Goal: Information Seeking & Learning: Learn about a topic

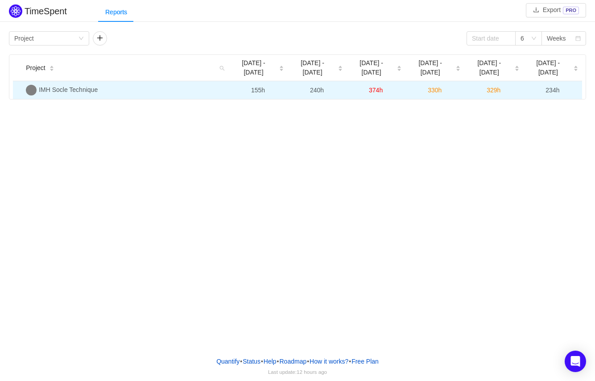
click at [78, 86] on span "IMH Socle Technique" at bounding box center [68, 89] width 59 height 7
click at [556, 87] on span "234h" at bounding box center [553, 90] width 14 height 7
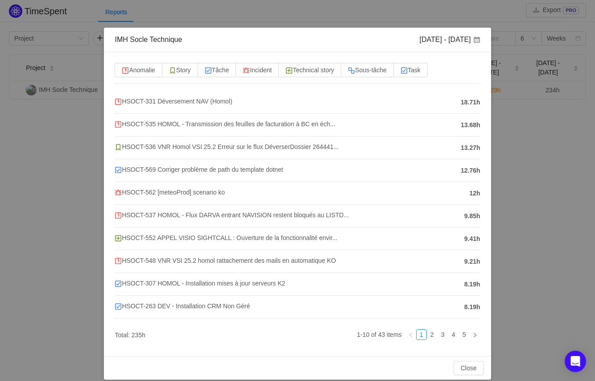
scroll to position [26, 0]
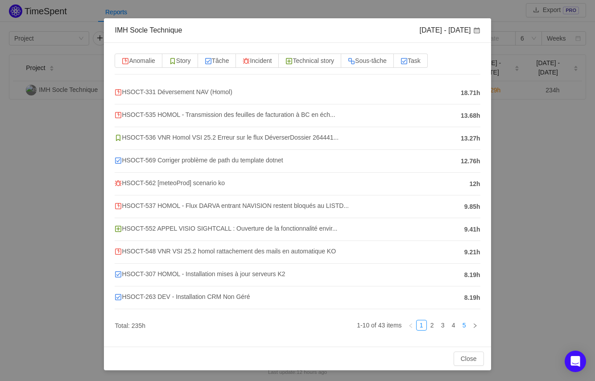
click at [460, 325] on link "5" at bounding box center [465, 325] width 10 height 10
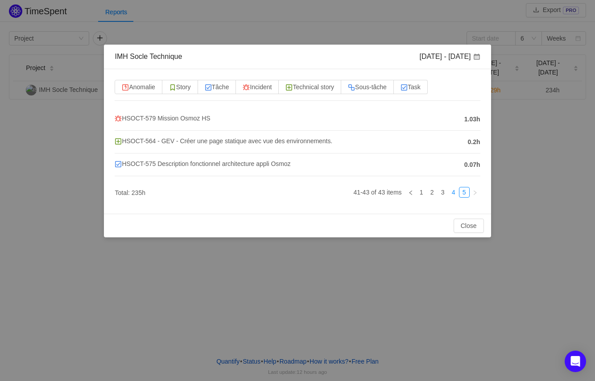
click at [451, 191] on link "4" at bounding box center [454, 192] width 10 height 10
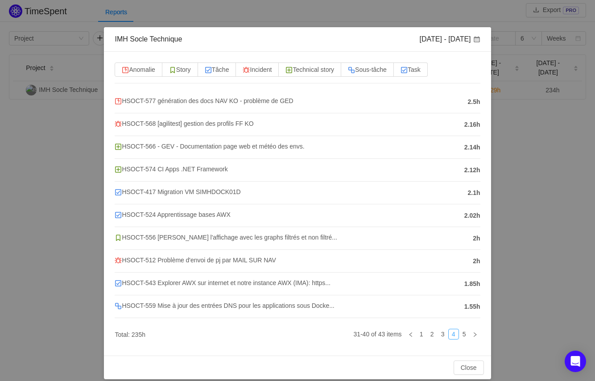
scroll to position [26, 0]
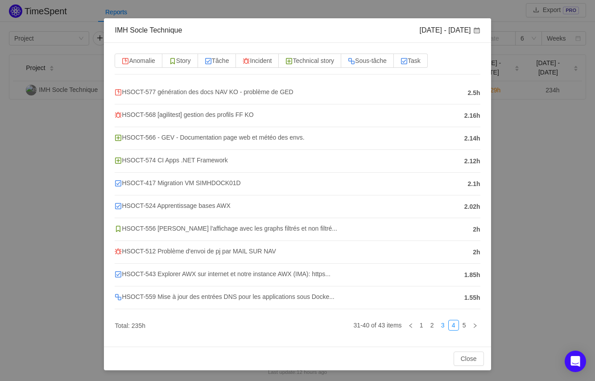
click at [438, 324] on link "3" at bounding box center [443, 325] width 10 height 10
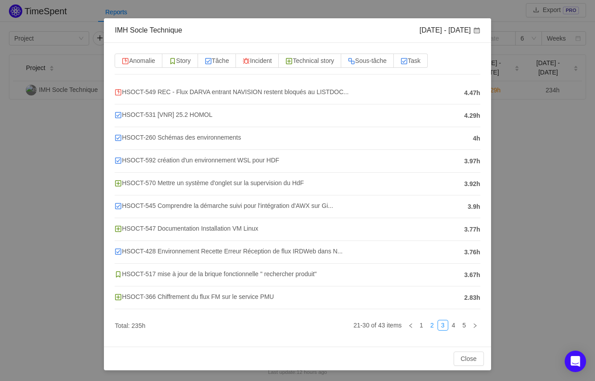
click at [427, 326] on link "2" at bounding box center [432, 325] width 10 height 10
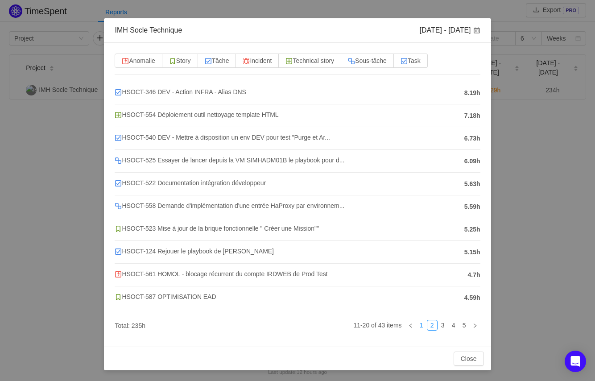
click at [417, 325] on link "1" at bounding box center [422, 325] width 10 height 10
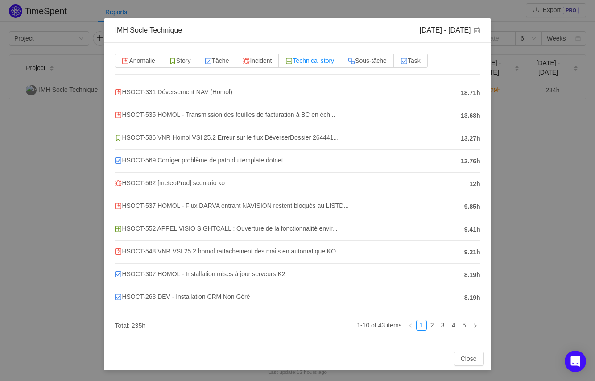
click at [321, 61] on span "Technical story" at bounding box center [310, 60] width 49 height 7
click at [286, 63] on input "Technical story" at bounding box center [286, 63] width 0 height 0
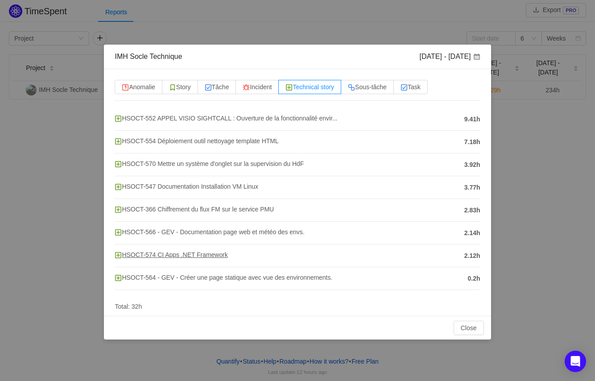
click at [197, 255] on span "HSOCT-574 CI Apps .NET Framework" at bounding box center [171, 254] width 113 height 7
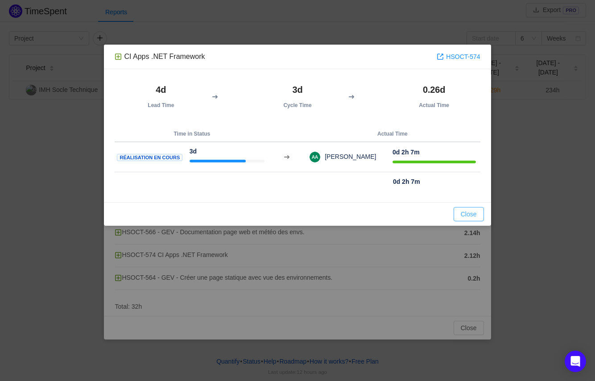
click at [477, 212] on button "Close" at bounding box center [469, 214] width 30 height 14
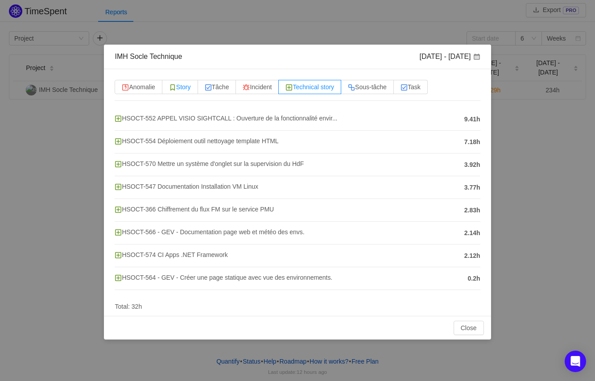
click at [191, 89] on span "Story" at bounding box center [180, 86] width 22 height 7
click at [169, 89] on input "Story" at bounding box center [169, 89] width 0 height 0
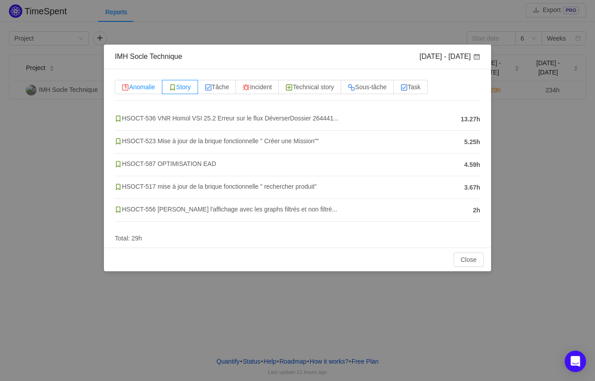
click at [155, 87] on span "Anomalie" at bounding box center [138, 86] width 33 height 7
click at [122, 89] on input "Anomalie" at bounding box center [122, 89] width 0 height 0
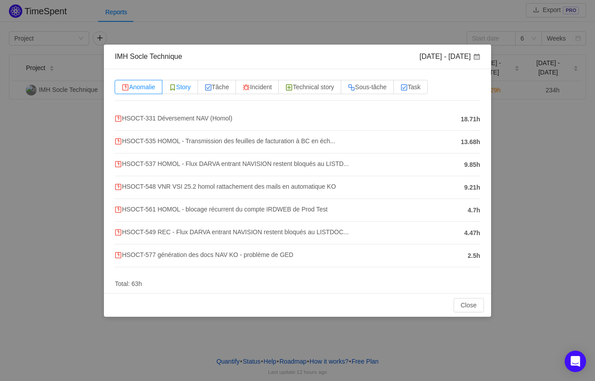
click at [187, 86] on span "Story" at bounding box center [180, 86] width 22 height 7
click at [169, 89] on input "Story" at bounding box center [169, 89] width 0 height 0
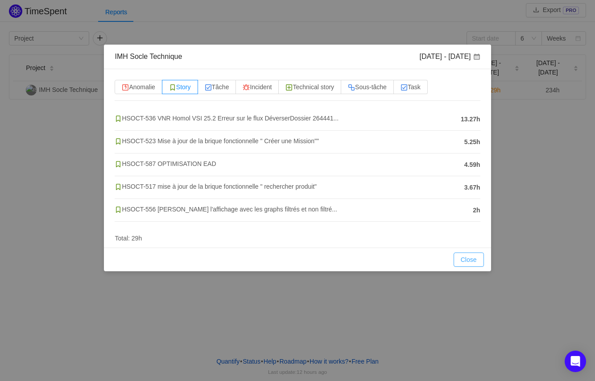
click at [478, 258] on button "Close" at bounding box center [469, 260] width 30 height 14
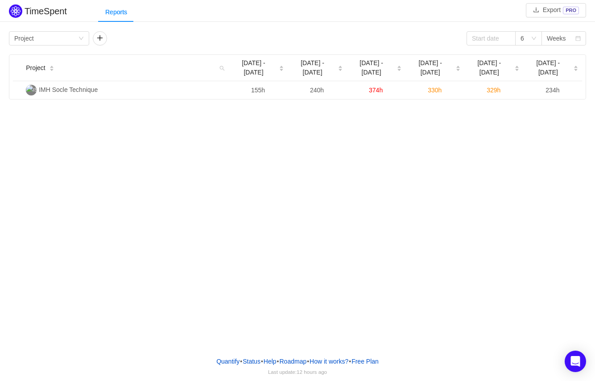
click at [224, 191] on div "TimeSpent Export PRO Reports Group by Project 6 Weeks Project [DATE] - [DATE] S…" at bounding box center [297, 174] width 595 height 349
click at [67, 39] on div "Group by Project" at bounding box center [46, 38] width 64 height 13
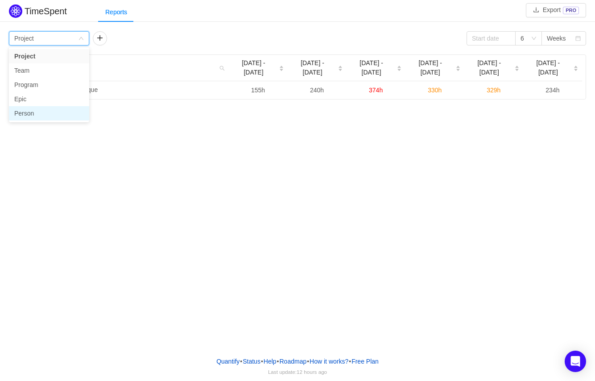
click at [35, 114] on li "Person" at bounding box center [49, 113] width 80 height 14
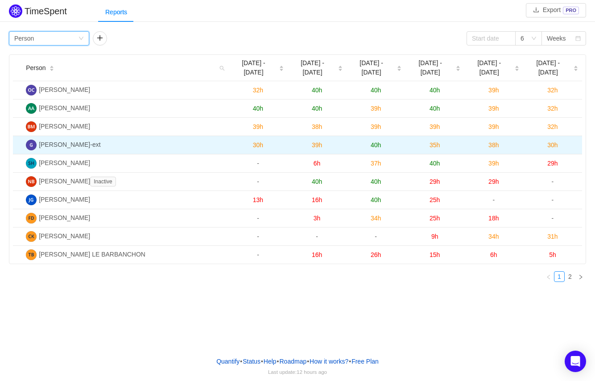
click at [554, 141] on span "30h" at bounding box center [552, 144] width 10 height 7
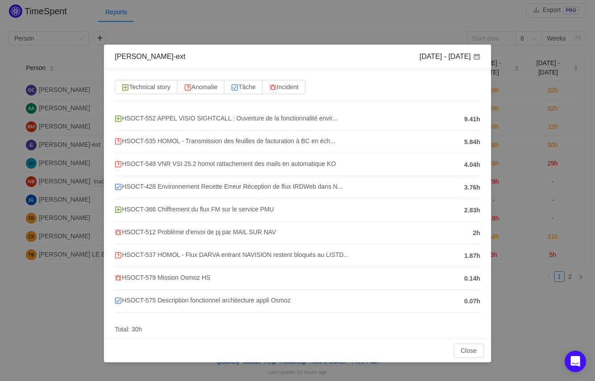
click at [268, 34] on div "[PERSON_NAME]-ext [DATE] - [DATE] Technical story Anomalie Tâche Incident HSOCT…" at bounding box center [297, 190] width 595 height 381
